Goal: Task Accomplishment & Management: Complete application form

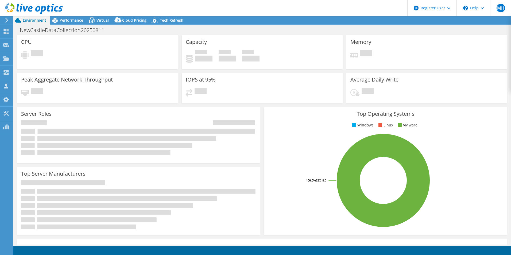
select select "USD"
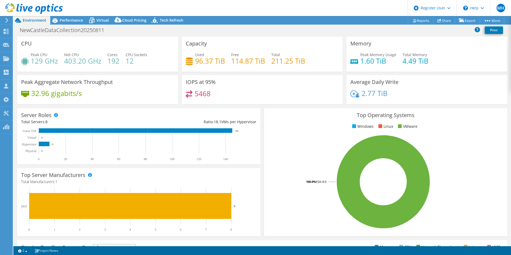
click at [8, 20] on icon at bounding box center [7, 20] width 4 height 5
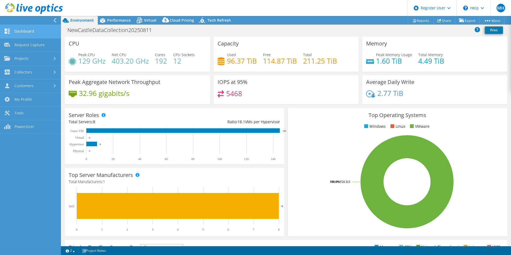
click at [24, 31] on link "Dashboard" at bounding box center [30, 32] width 61 height 14
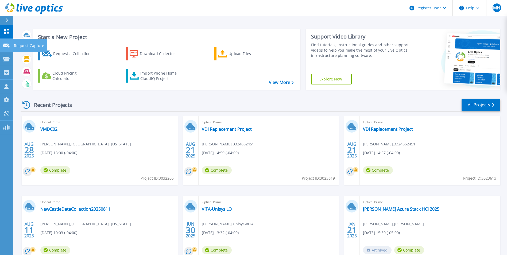
click at [6, 46] on icon at bounding box center [6, 46] width 6 height 4
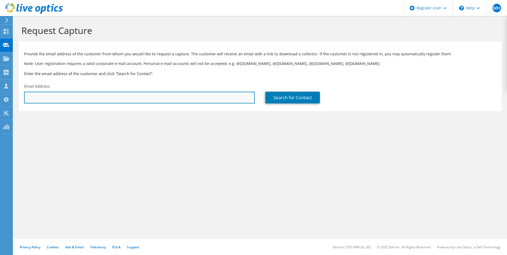
click at [67, 98] on input "text" at bounding box center [139, 98] width 231 height 12
paste input "eric.pelezo@doe.k12.de.us"
type input "eric.pelezo@doe.k12.de.us"
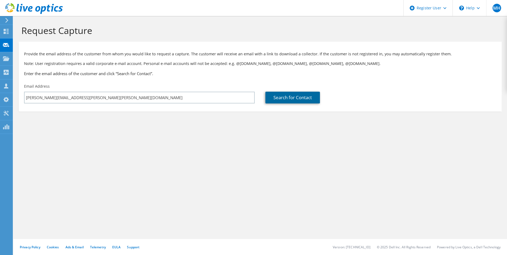
click at [281, 97] on link "Search for Contact" at bounding box center [292, 98] width 55 height 12
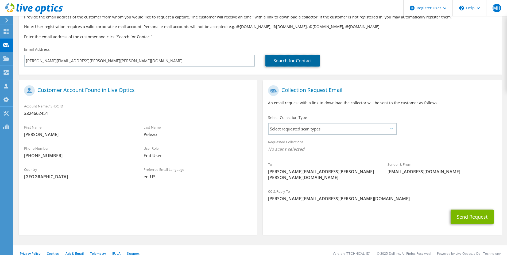
scroll to position [37, 0]
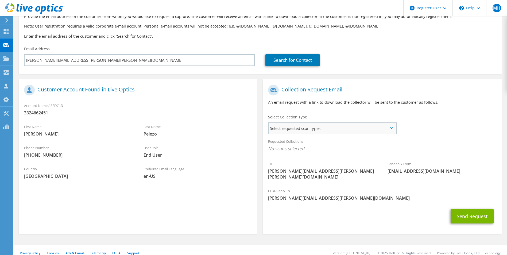
click at [305, 127] on span "Select requested scan types" at bounding box center [332, 128] width 127 height 11
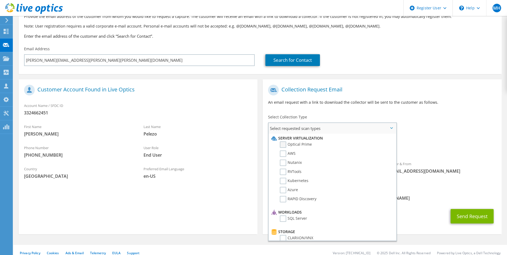
click at [283, 145] on label "Optical Prime" at bounding box center [296, 144] width 32 height 6
click at [0, 0] on input "Optical Prime" at bounding box center [0, 0] width 0 height 0
click at [437, 123] on div "To eric.pelezo@doe.k12.de.us Sender & From liveoptics@liveoptics.com" at bounding box center [382, 134] width 239 height 105
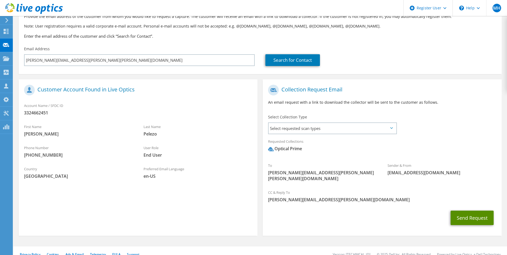
click at [475, 211] on button "Send Request" at bounding box center [472, 218] width 43 height 14
